Goal: Information Seeking & Learning: Find specific fact

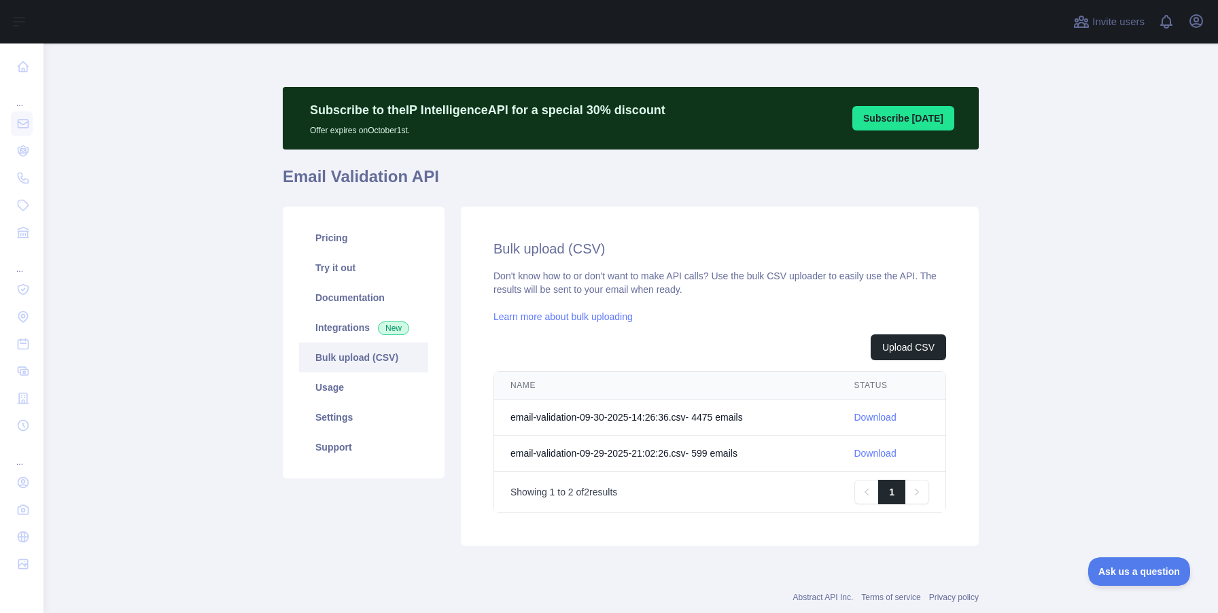
click at [868, 417] on link "Download" at bounding box center [874, 417] width 42 height 11
click at [336, 393] on link "Usage" at bounding box center [363, 387] width 129 height 30
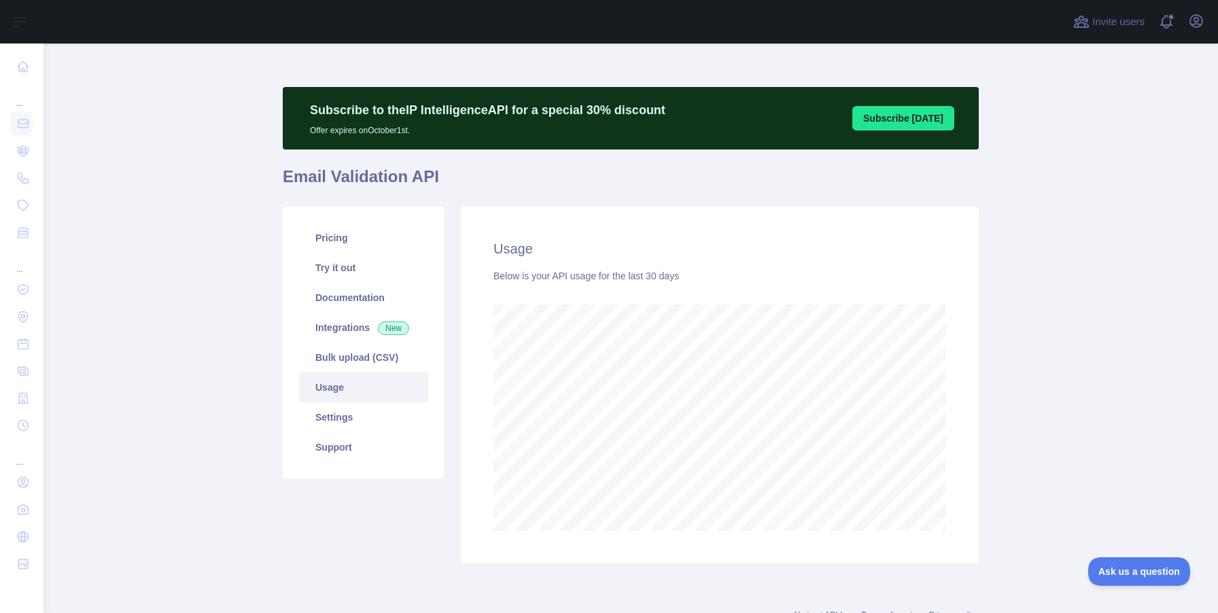
scroll to position [569, 1174]
click at [330, 461] on link "Support" at bounding box center [363, 447] width 129 height 30
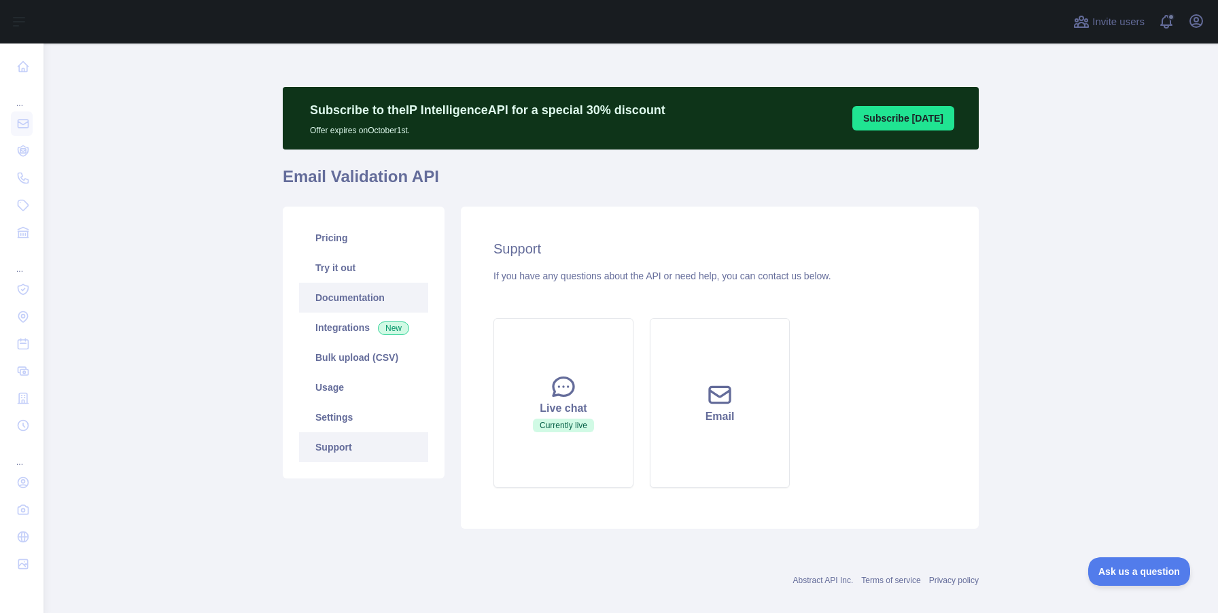
click at [358, 306] on link "Documentation" at bounding box center [363, 298] width 129 height 30
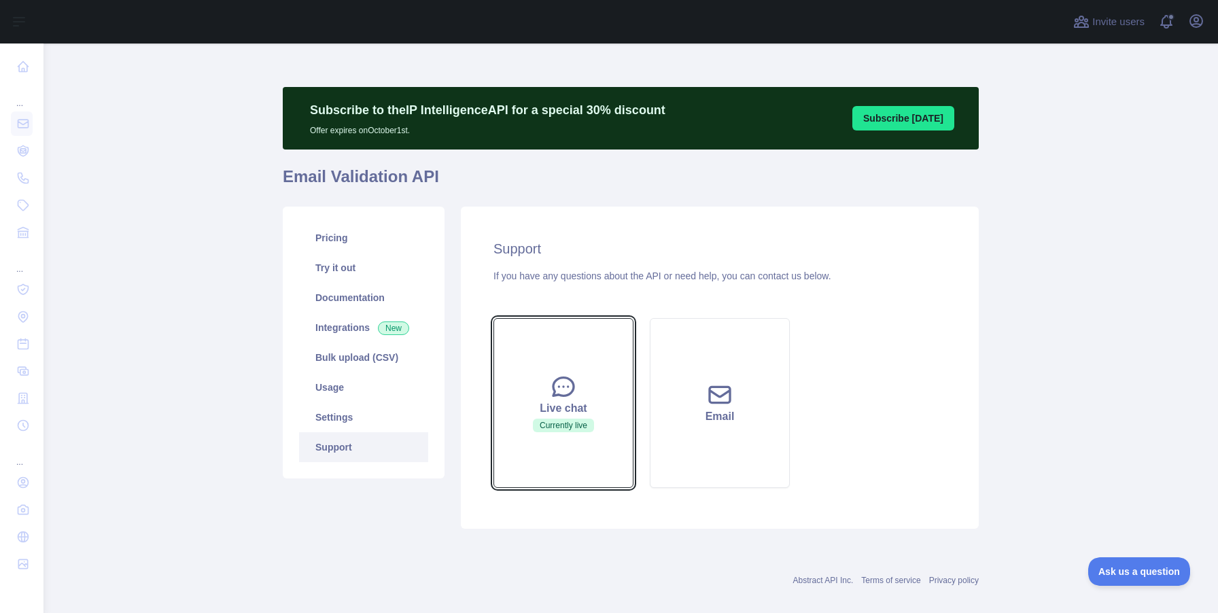
click at [548, 417] on button "Live chat Currently live" at bounding box center [563, 403] width 140 height 170
click at [545, 405] on div "Live chat" at bounding box center [563, 408] width 106 height 16
click at [561, 424] on span "Currently live" at bounding box center [563, 426] width 61 height 14
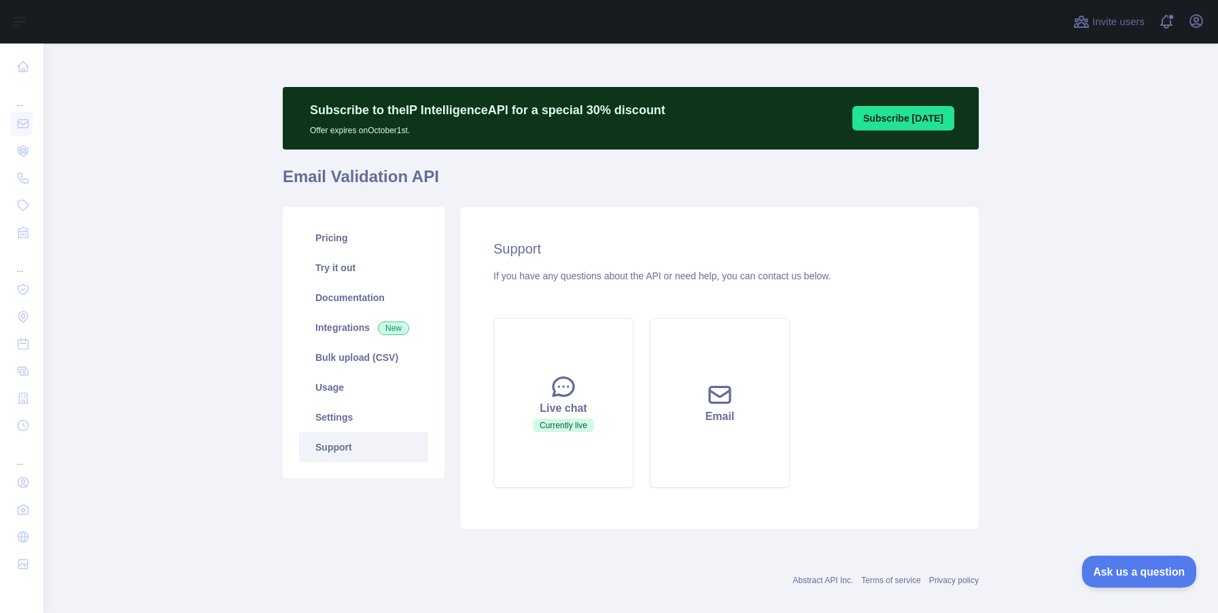
click at [1114, 569] on span "Ask us a question" at bounding box center [1132, 570] width 102 height 10
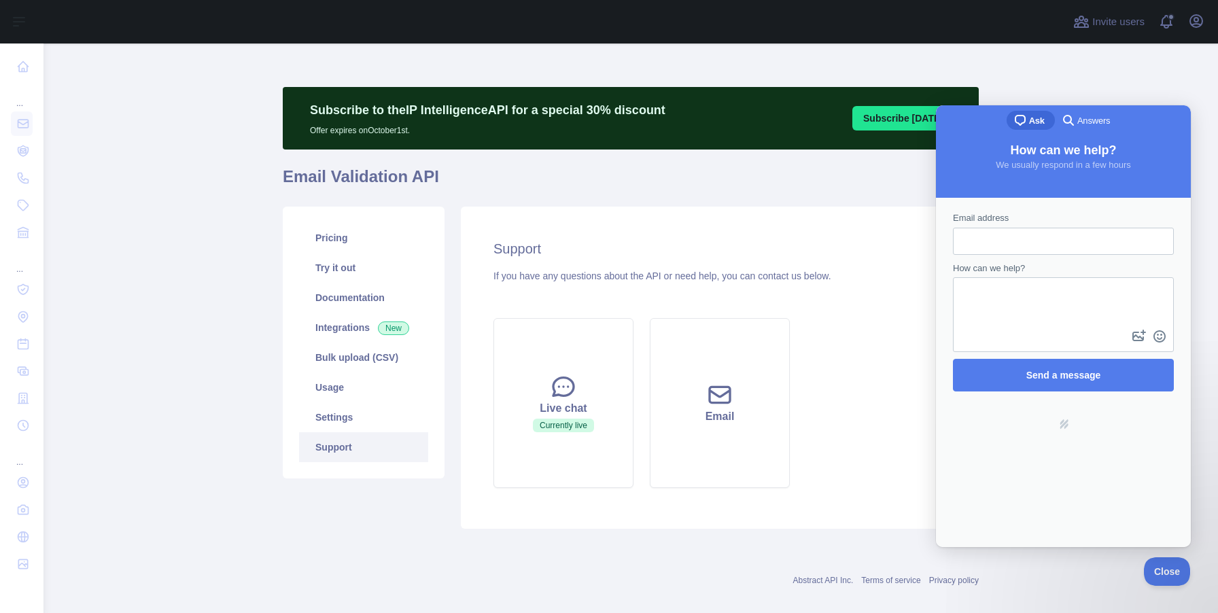
click at [783, 169] on h1 "Email Validation API" at bounding box center [631, 182] width 696 height 33
click at [1053, 248] on input "Email address" at bounding box center [1063, 241] width 199 height 24
type input "*****"
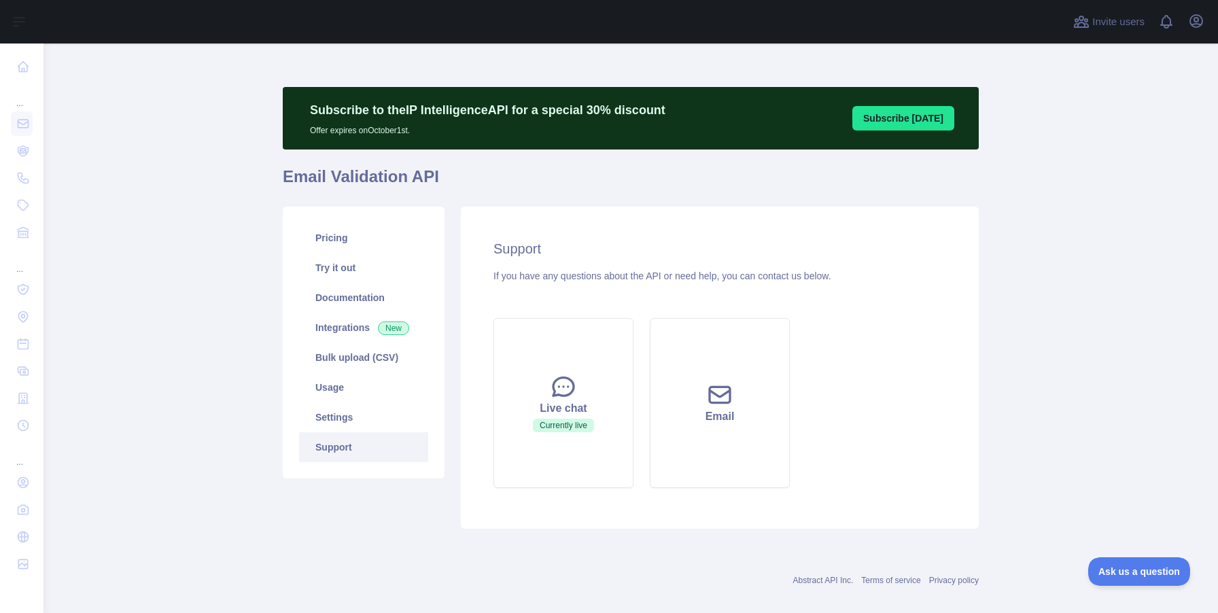
click at [1152, 586] on main "Subscribe to the IP Intelligence API for a special 30 % discount Offer expires …" at bounding box center [630, 327] width 1174 height 569
click at [1128, 563] on button "Ask us a question" at bounding box center [1132, 569] width 102 height 29
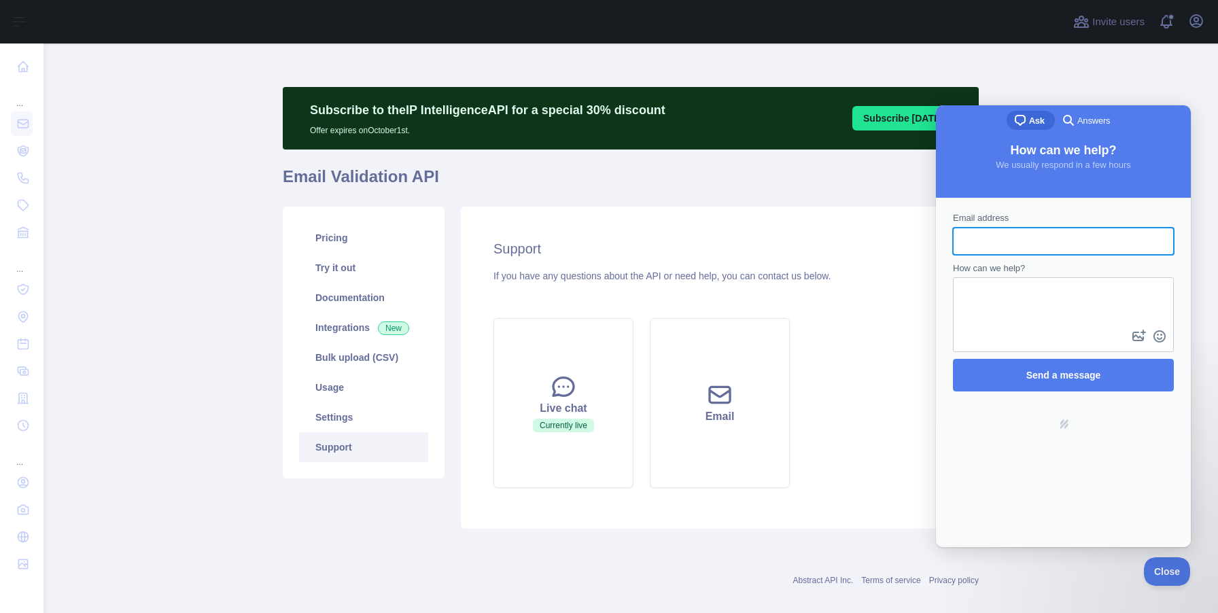
click at [997, 237] on input "Email address" at bounding box center [1063, 241] width 199 height 24
type input "**********"
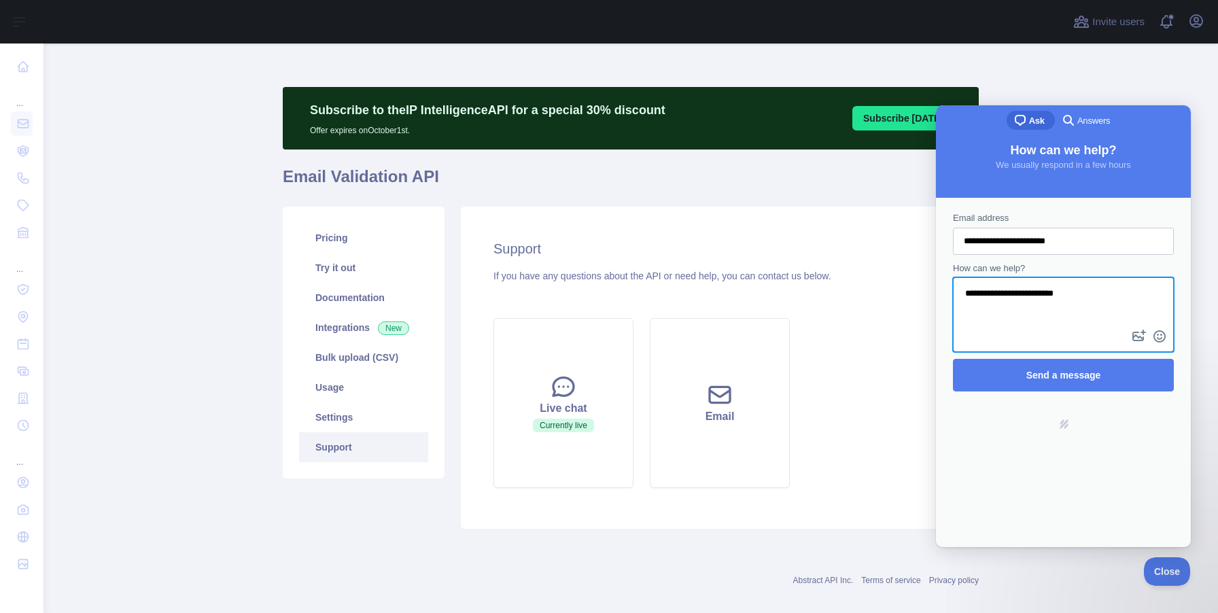
type textarea "**********"
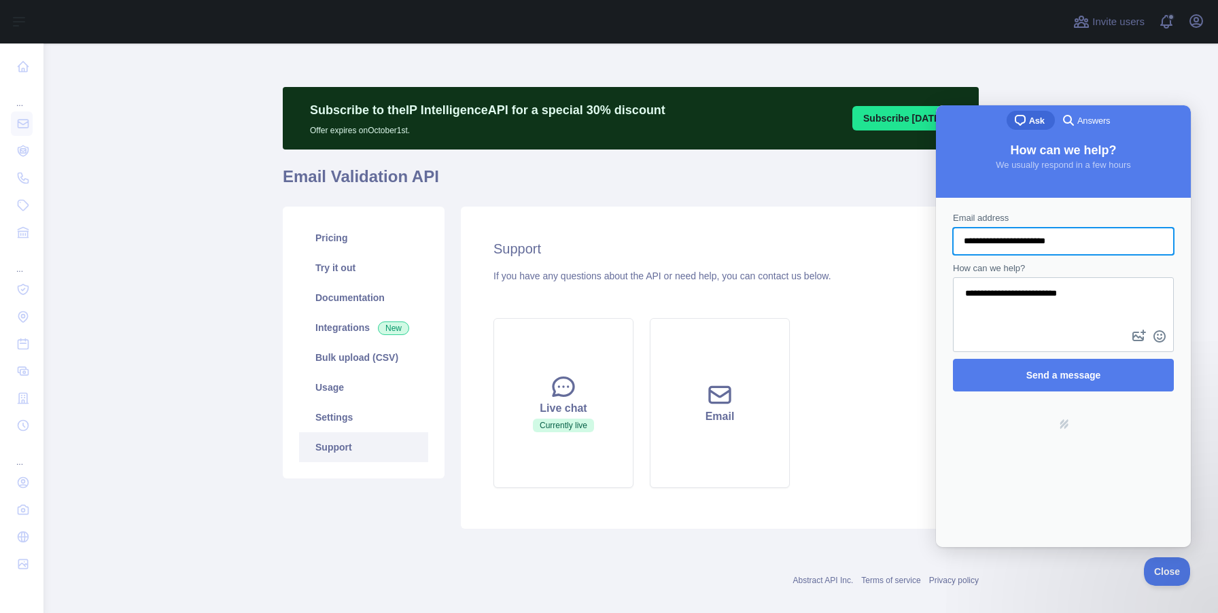
click at [714, 214] on div "Support If you have any questions about the API or need help, you can contact u…" at bounding box center [720, 368] width 518 height 322
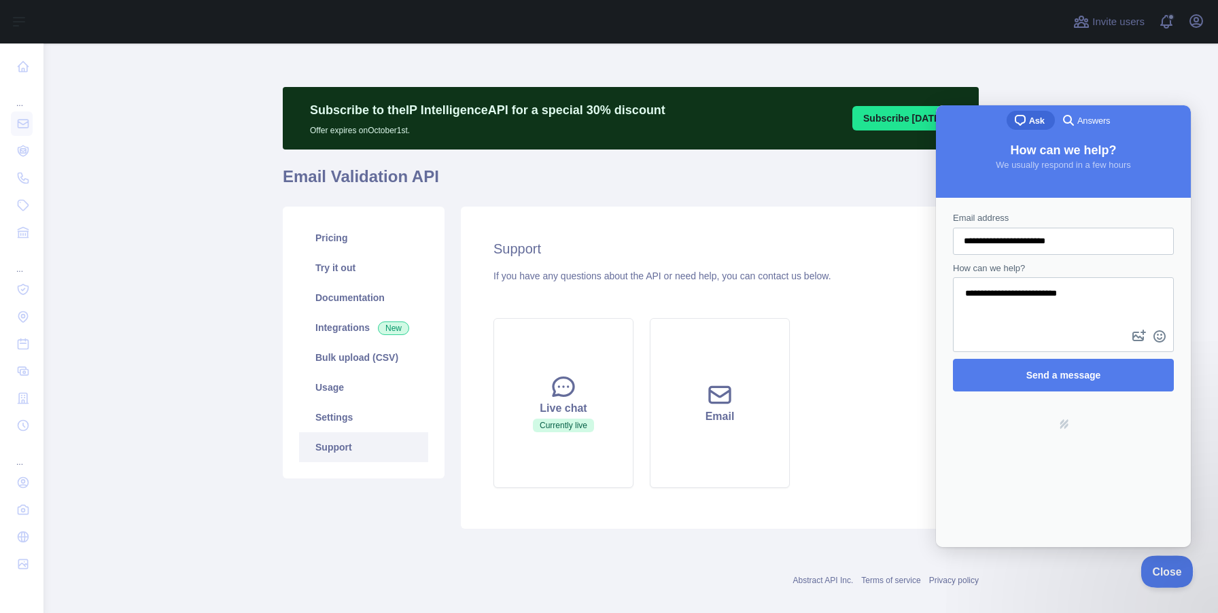
click at [1182, 576] on button "Close" at bounding box center [1163, 569] width 46 height 29
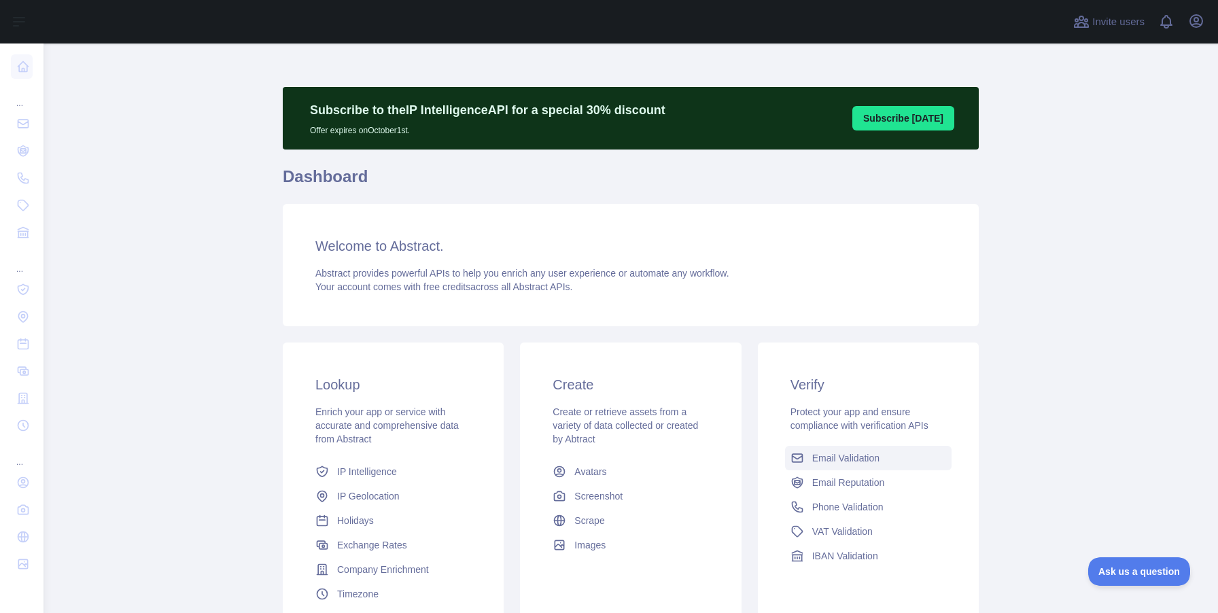
click at [821, 463] on span "Email Validation" at bounding box center [845, 458] width 67 height 14
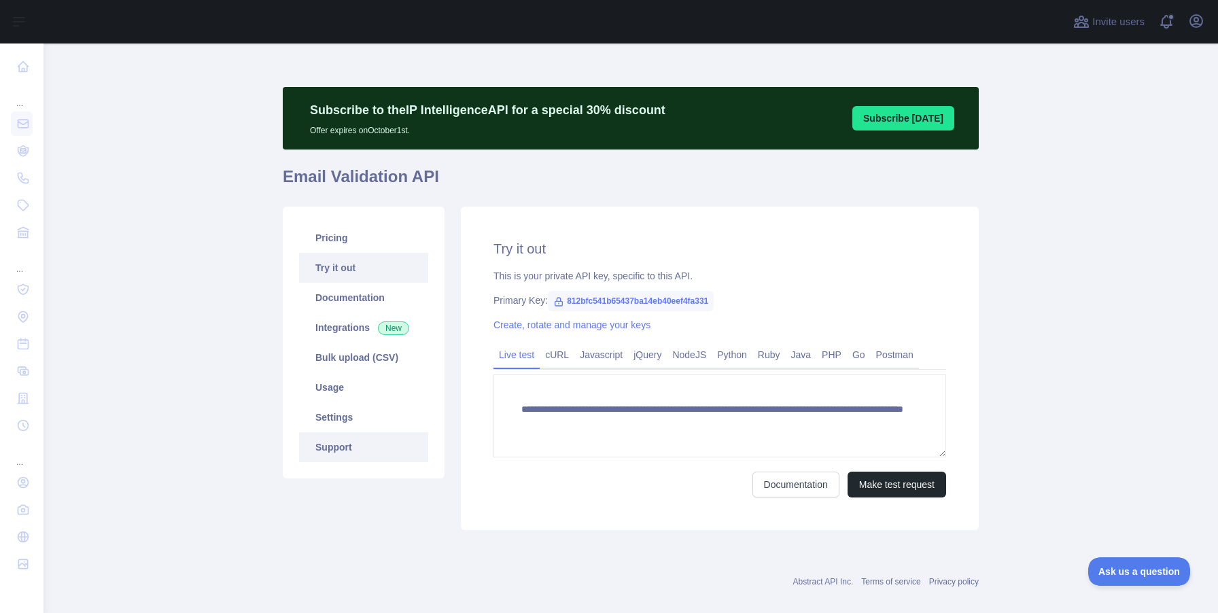
click at [340, 446] on link "Support" at bounding box center [363, 447] width 129 height 30
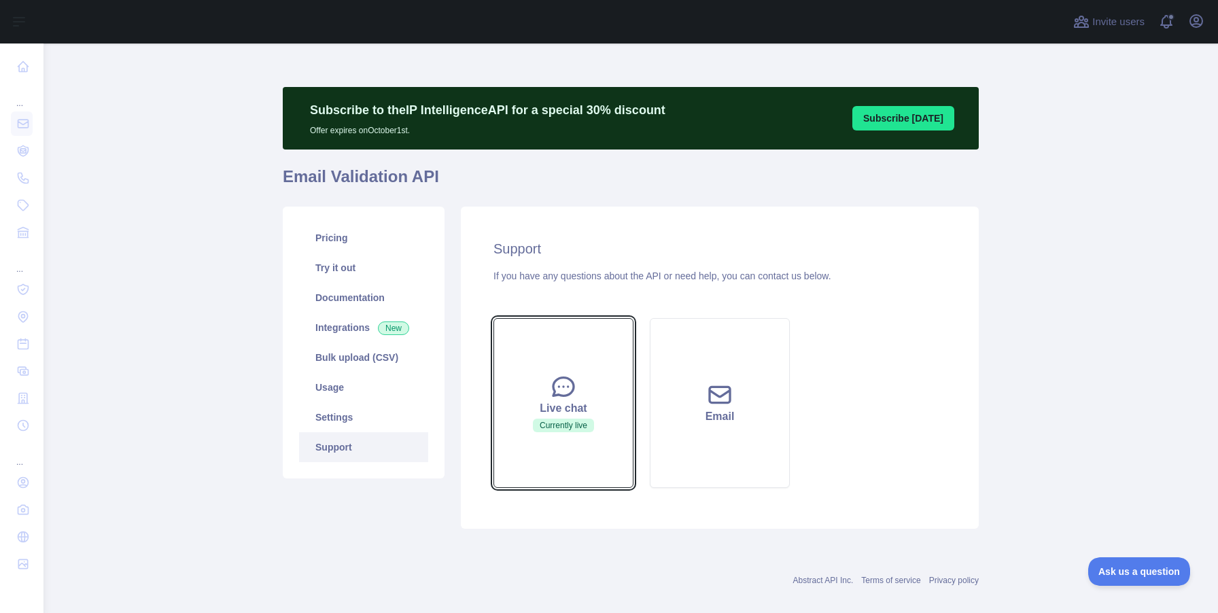
click at [577, 427] on span "Currently live" at bounding box center [563, 426] width 61 height 14
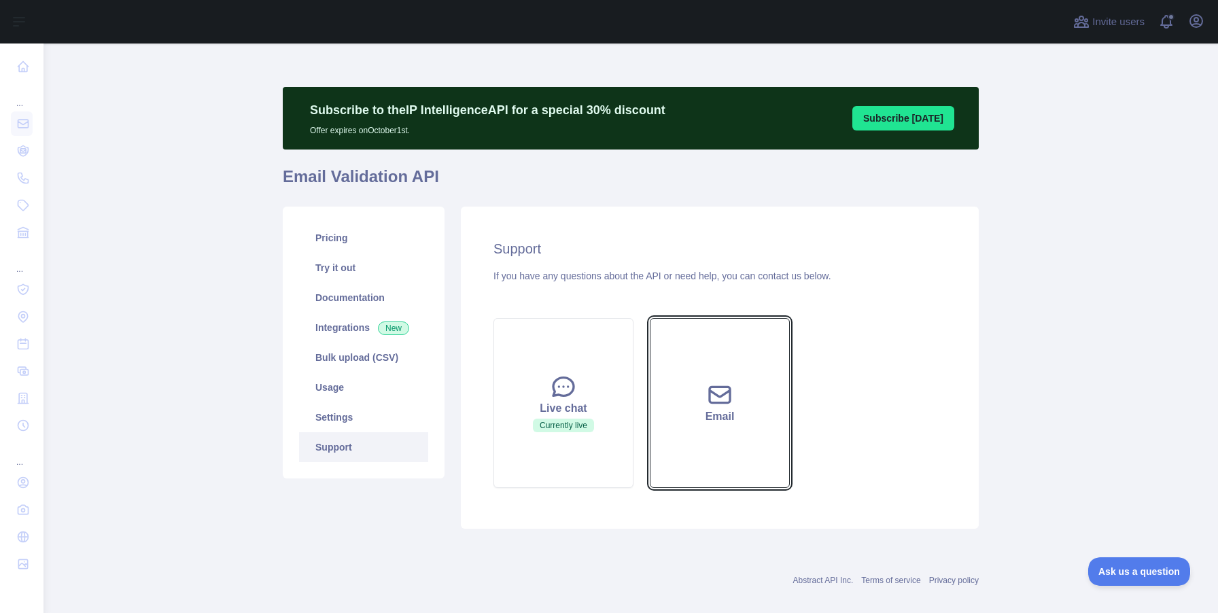
click at [652, 436] on button "Email" at bounding box center [720, 403] width 140 height 170
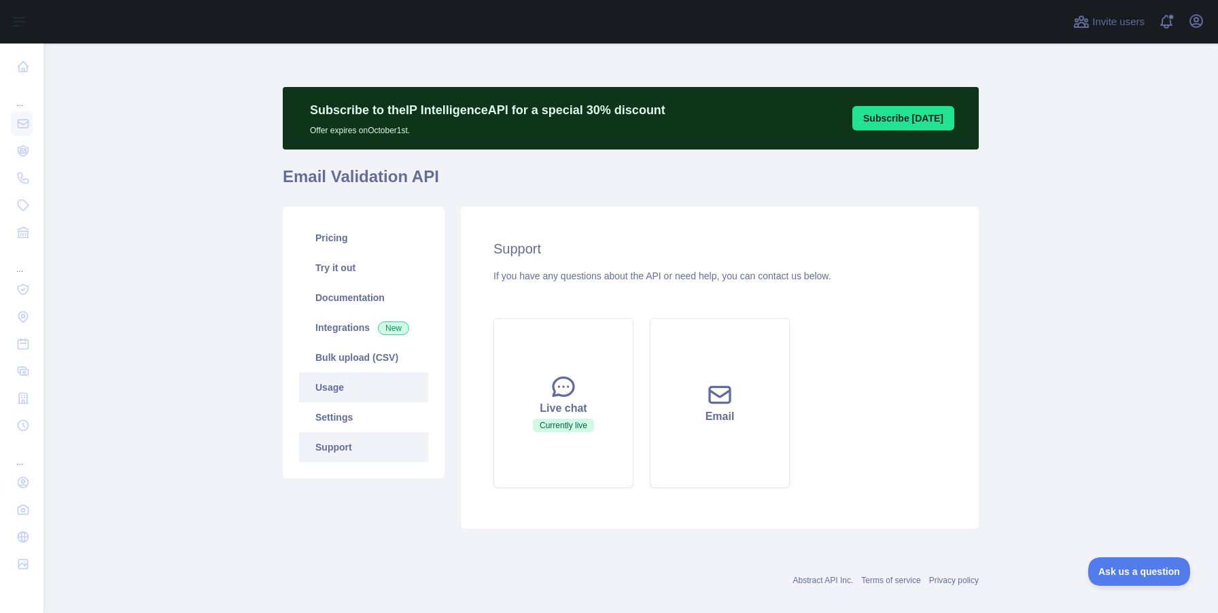
click at [351, 391] on link "Usage" at bounding box center [363, 387] width 129 height 30
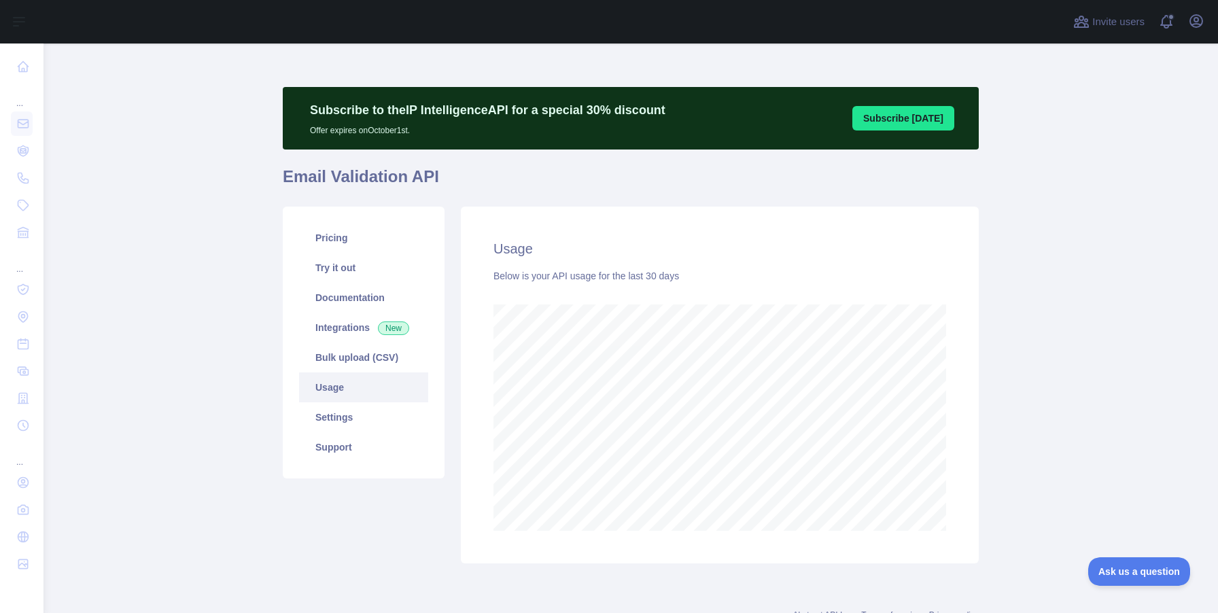
scroll to position [569, 1174]
click at [365, 364] on link "Bulk upload (CSV)" at bounding box center [363, 357] width 129 height 30
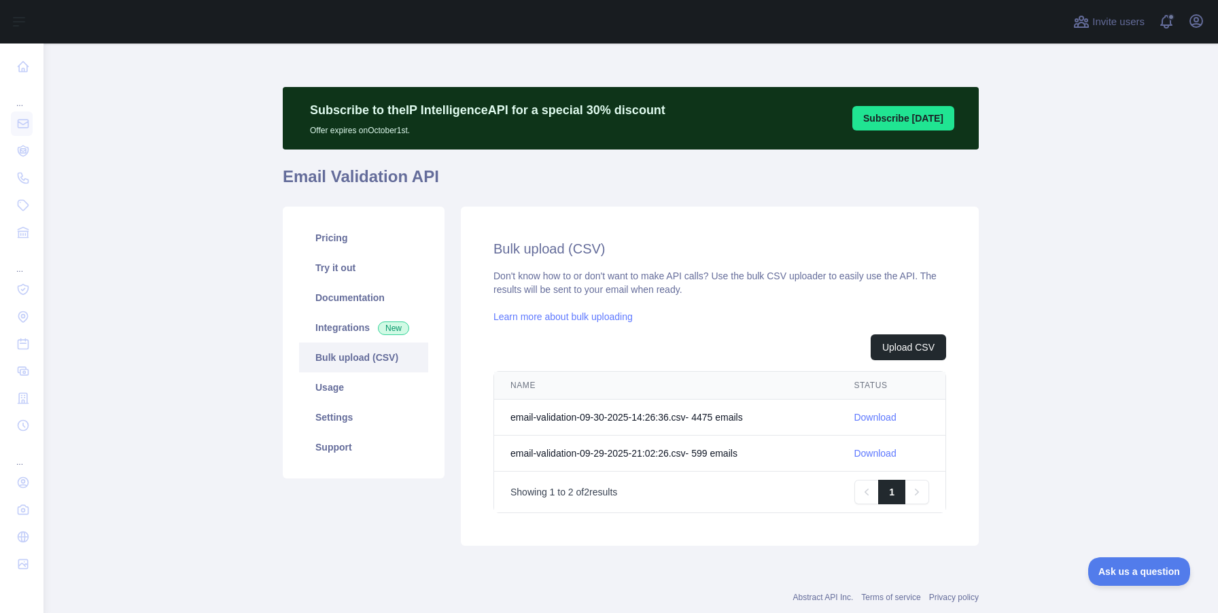
click at [721, 417] on td "email-validation-09-30-2025-14:26:36.csv - 4475 email s" at bounding box center [665, 418] width 343 height 36
copy td "4475"
